Goal: Find specific page/section: Find specific page/section

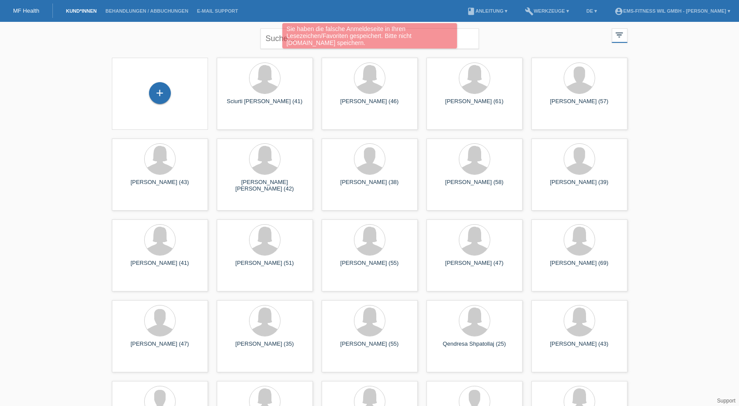
click at [280, 30] on div "Sie haben die falsche Anmeldeseite in Ihren Lesezeichen/Favoriten gespeichert. …" at bounding box center [369, 37] width 443 height 28
click at [276, 35] on div "Sie haben die falsche Anmeldeseite in Ihren Lesezeichen/Favoriten gespeichert. …" at bounding box center [369, 37] width 443 height 28
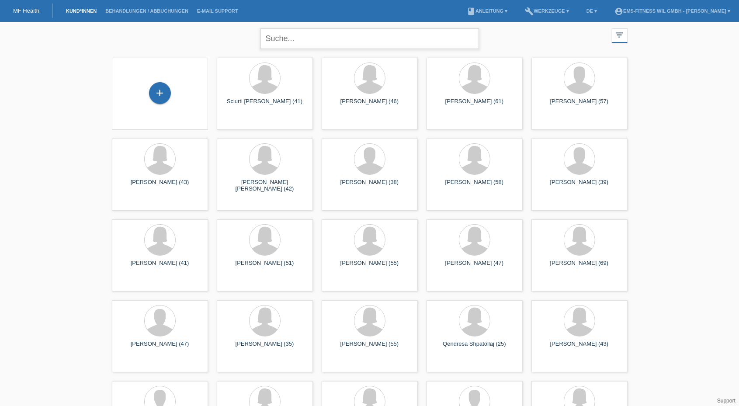
click at [288, 36] on input "text" at bounding box center [369, 38] width 218 height 21
type input "[PERSON_NAME]"
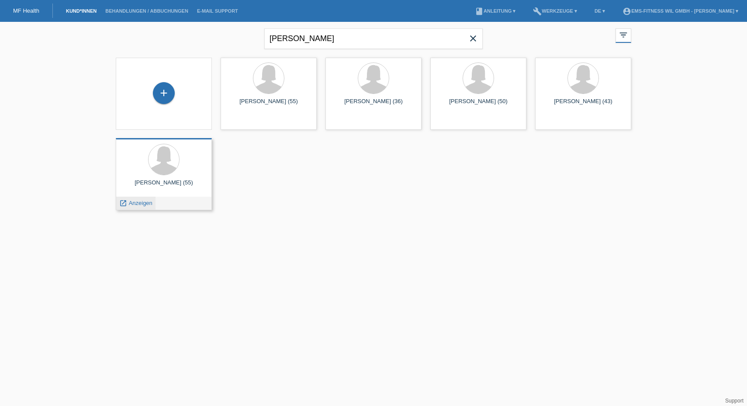
click at [136, 204] on span "Anzeigen" at bounding box center [141, 203] width 24 height 7
